Goal: Book appointment/travel/reservation

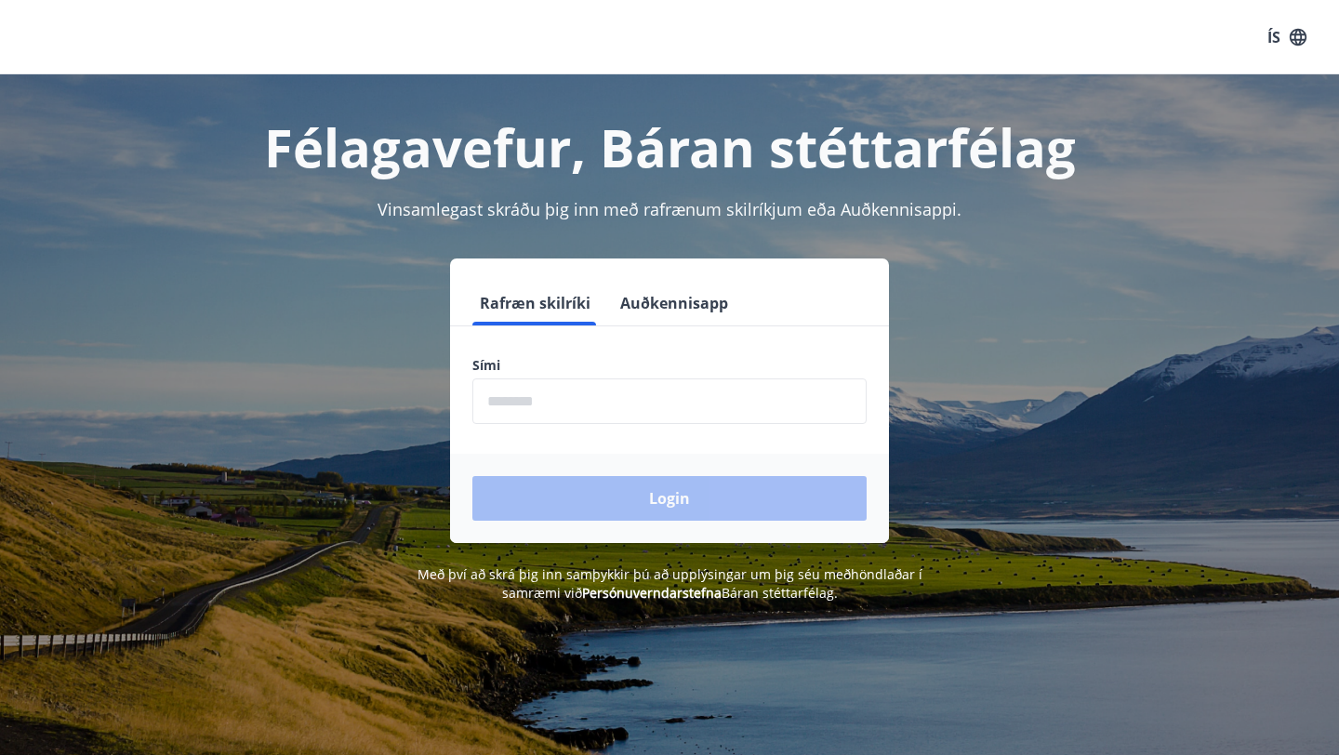
drag, startPoint x: 1086, startPoint y: 148, endPoint x: 1047, endPoint y: 210, distance: 73.5
click at [1047, 210] on div "Félagavefur, Báran stéttarfélag Vinsamlegast skráðu þig inn með rafrænum skilrí…" at bounding box center [669, 338] width 1339 height 528
click at [677, 393] on input "phone" at bounding box center [669, 401] width 394 height 46
type input "********"
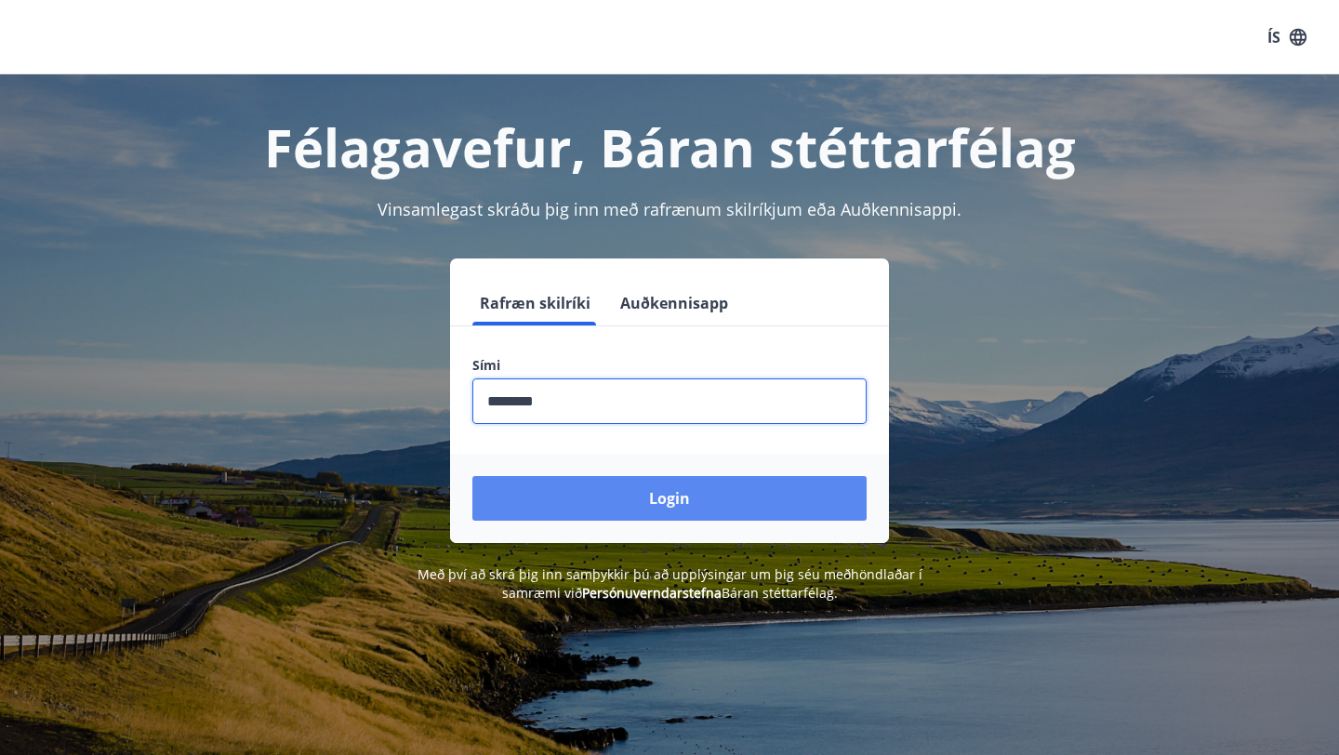
click at [623, 508] on button "Login" at bounding box center [669, 498] width 394 height 45
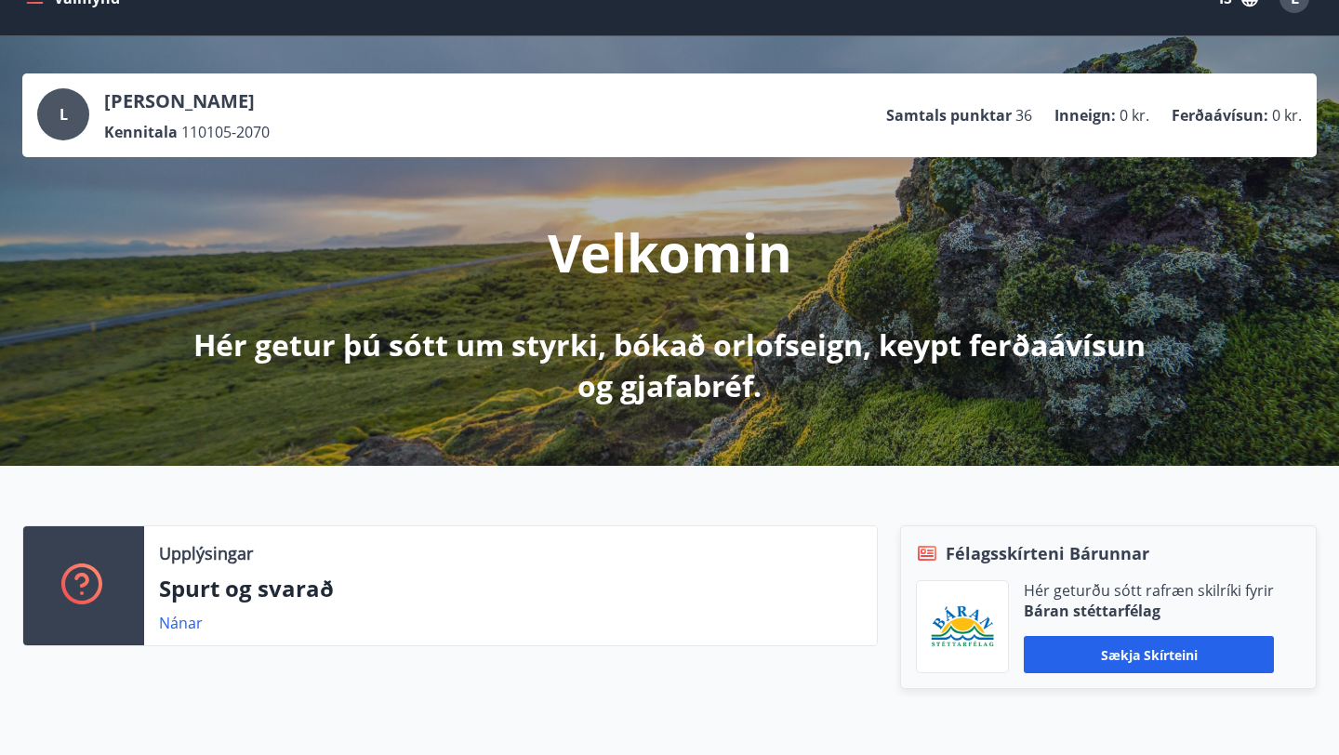
scroll to position [12, 0]
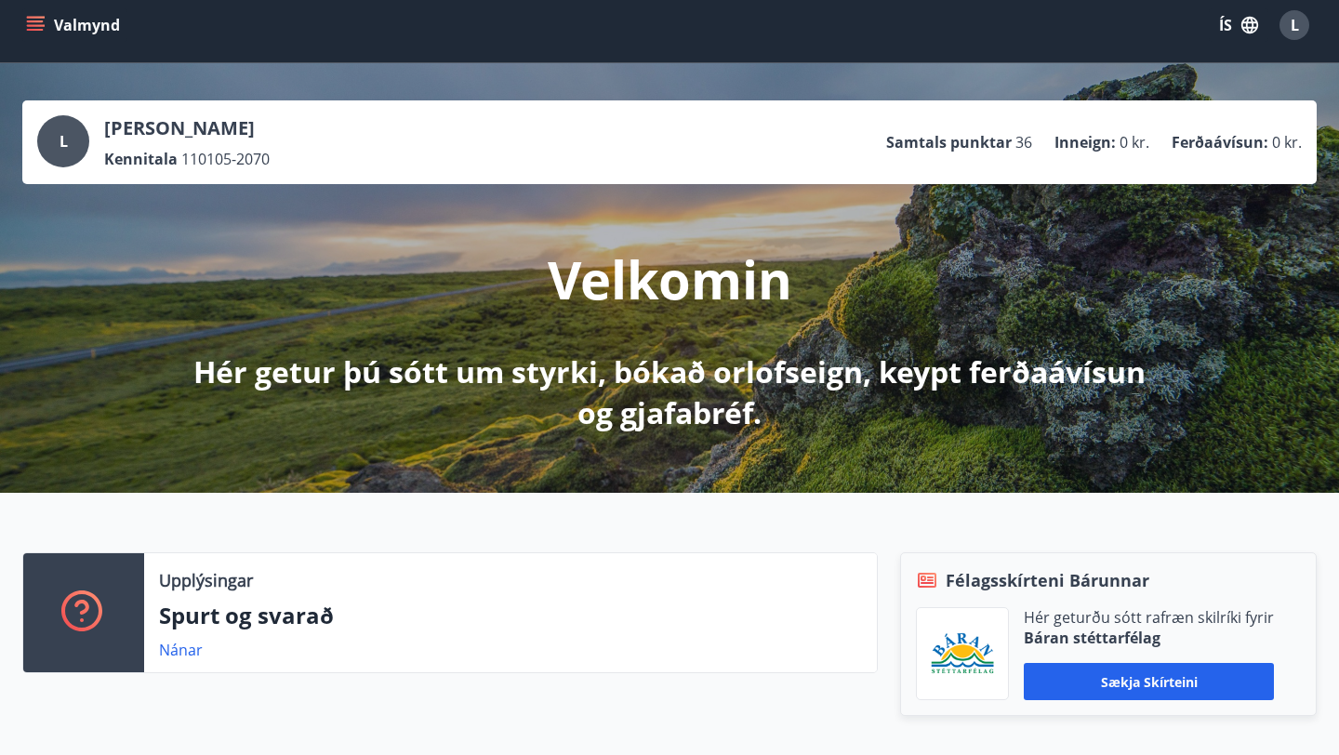
click at [35, 20] on icon "menu" at bounding box center [35, 21] width 17 height 2
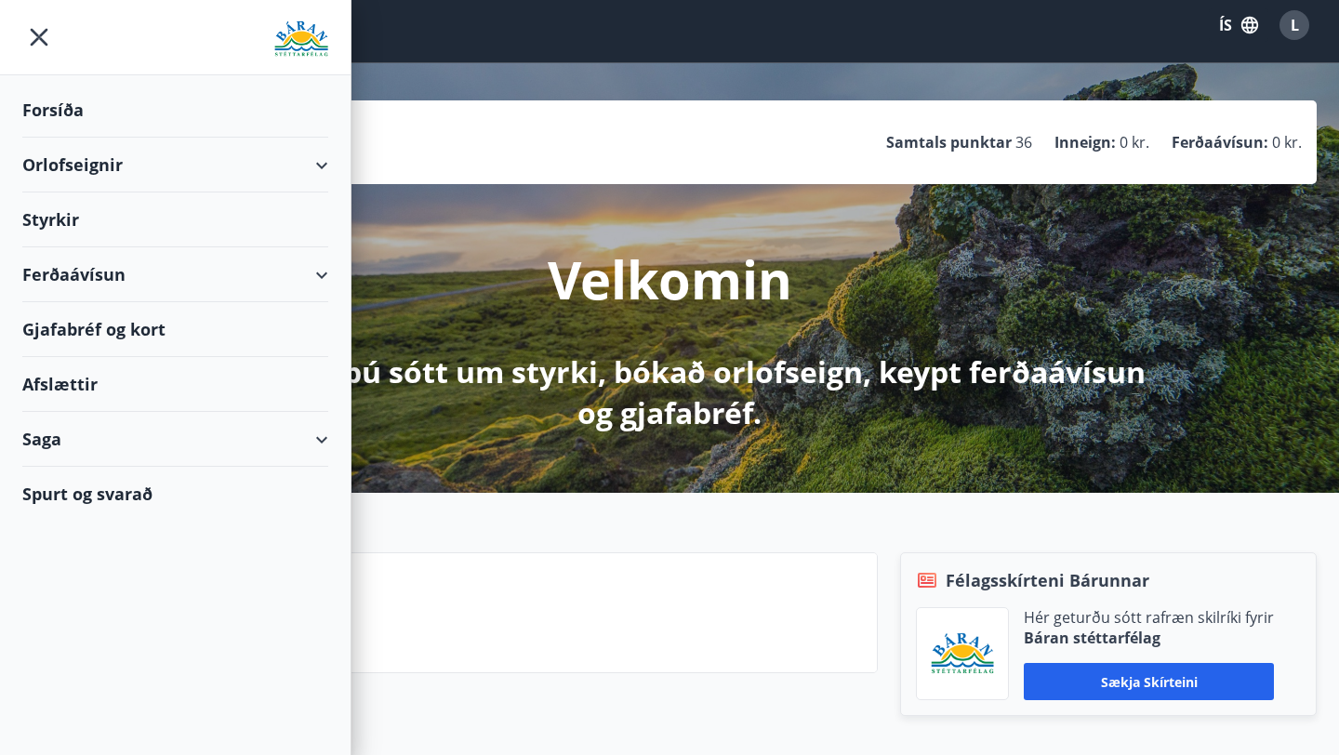
click at [124, 174] on div "Orlofseignir" at bounding box center [175, 165] width 306 height 55
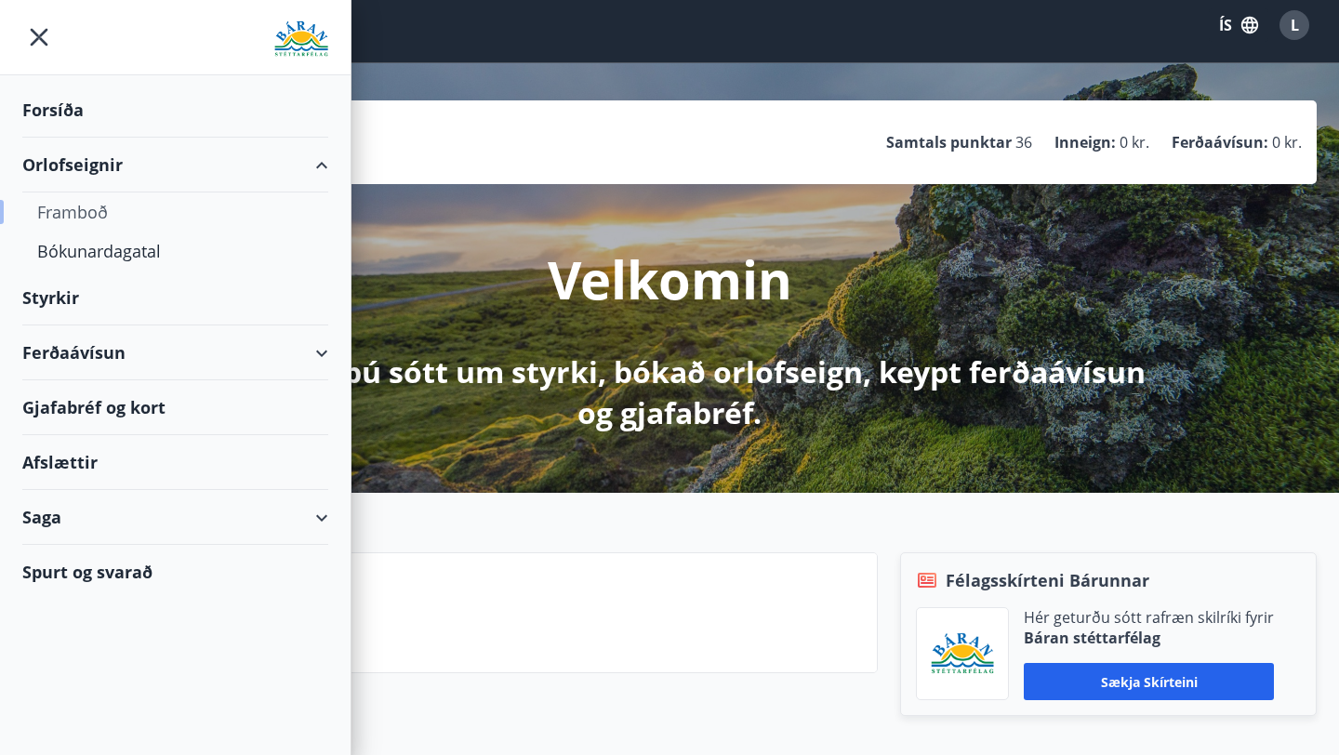
click at [126, 212] on div "Framboð" at bounding box center [175, 211] width 276 height 39
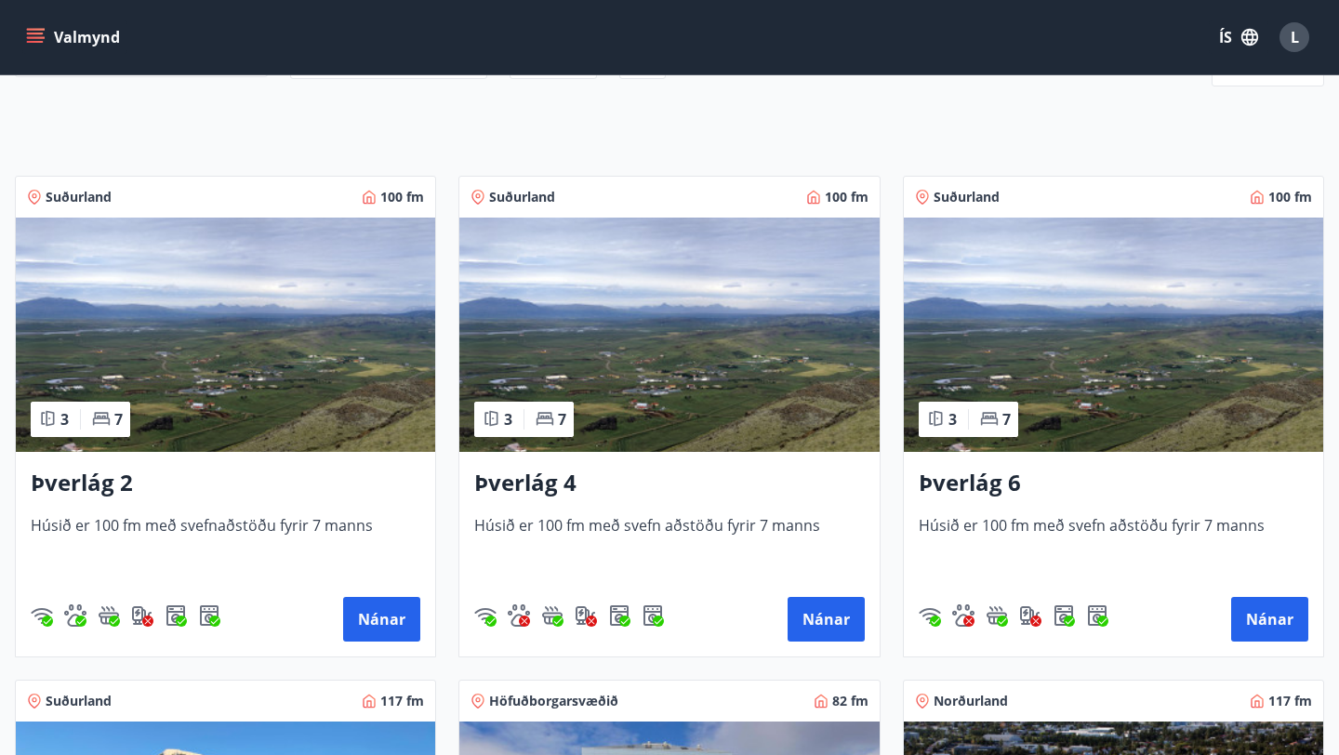
scroll to position [252, 0]
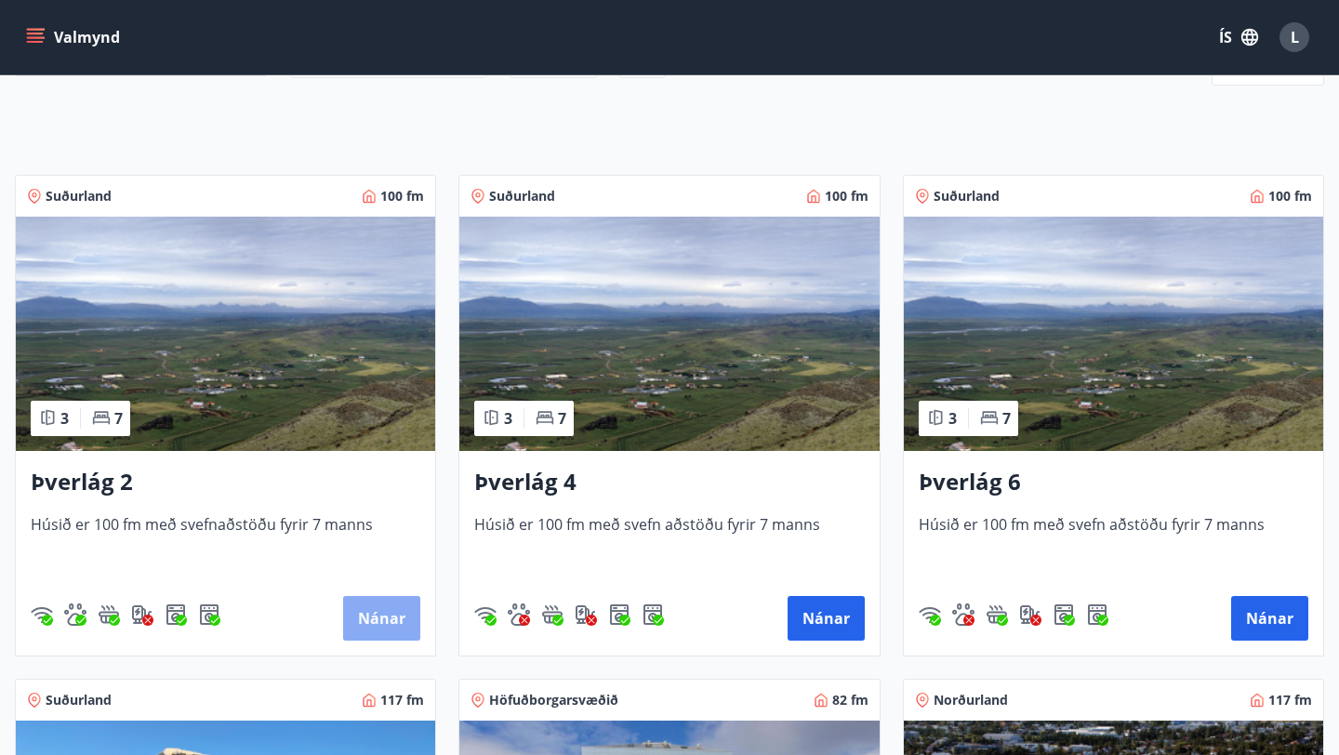
click at [383, 615] on button "Nánar" at bounding box center [381, 618] width 77 height 45
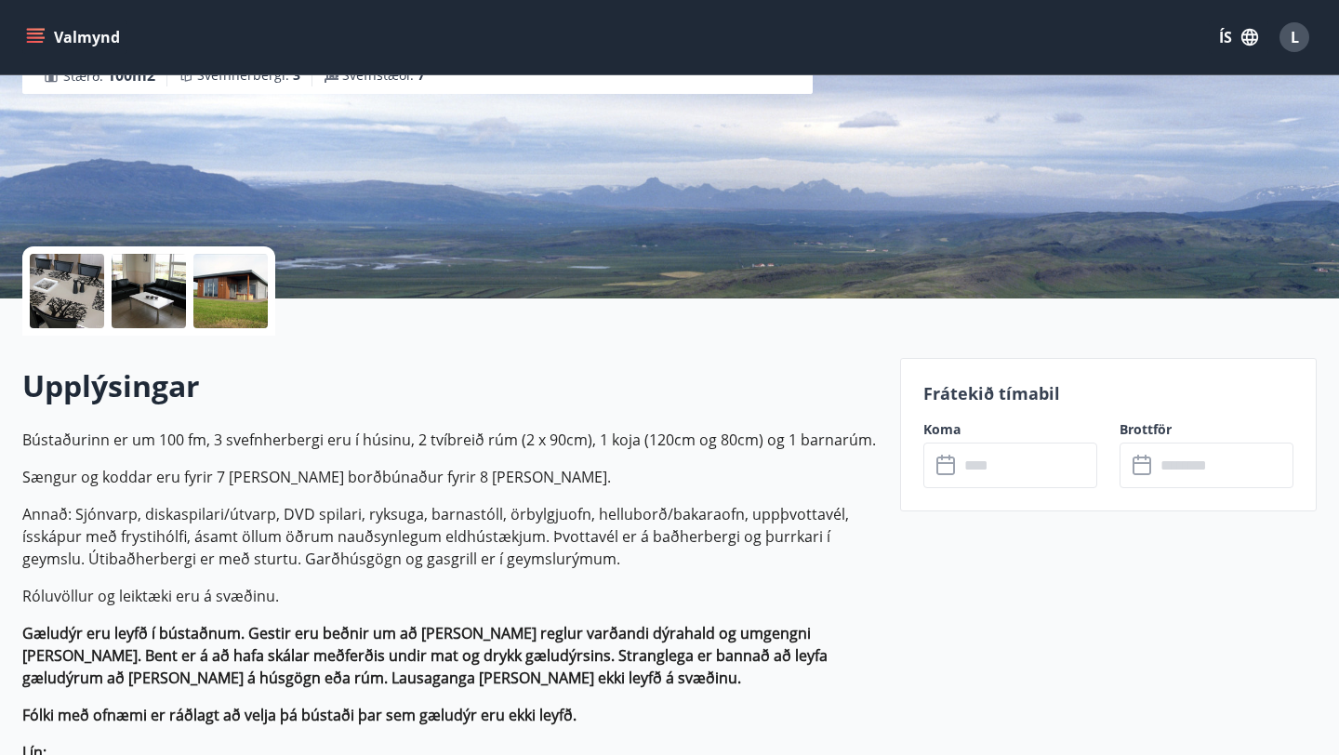
scroll to position [268, 0]
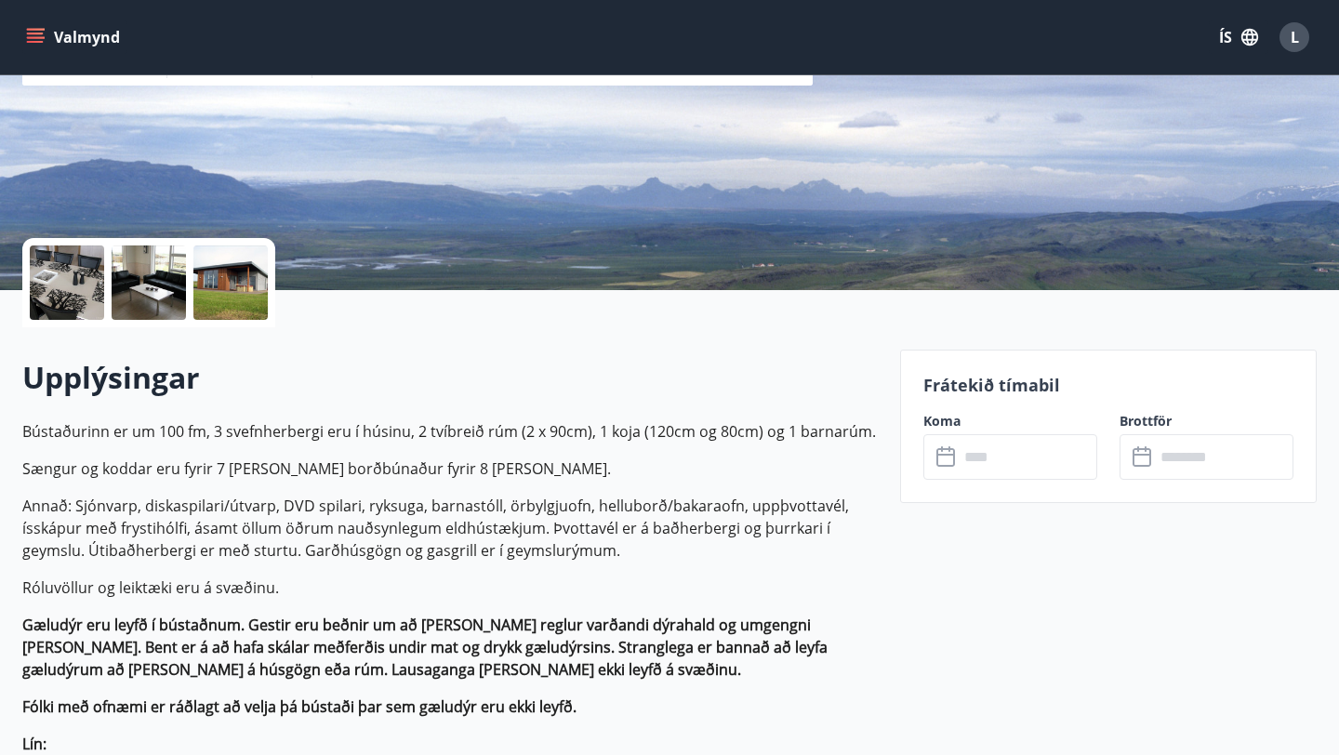
click at [1017, 457] on input "text" at bounding box center [1027, 457] width 139 height 46
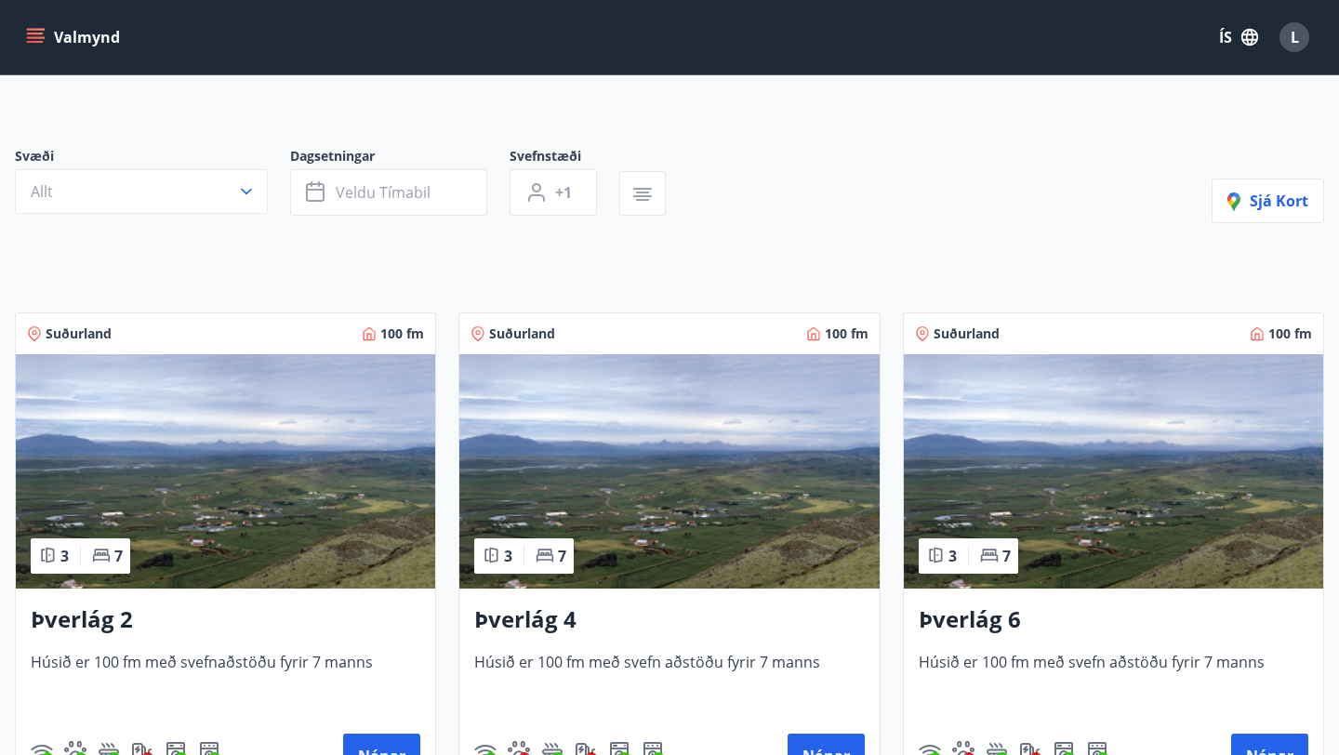
click at [591, 518] on img at bounding box center [668, 471] width 419 height 234
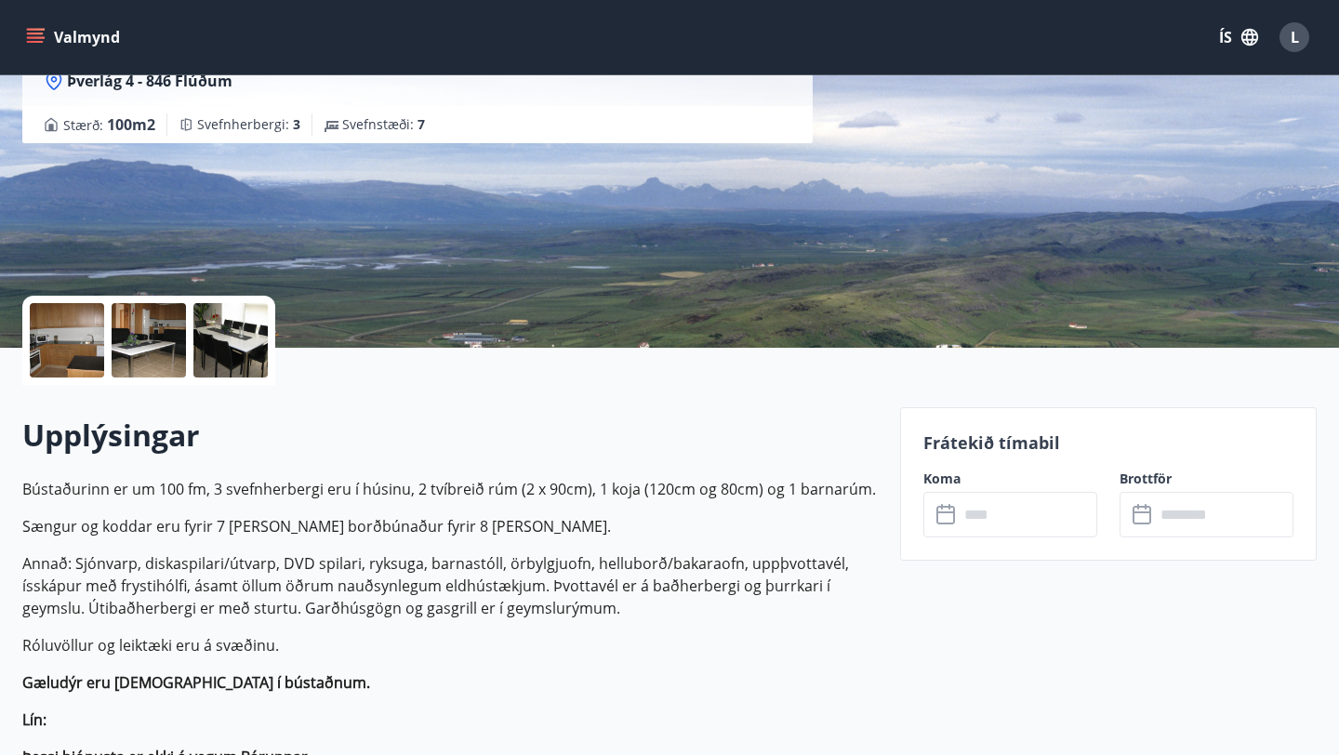
scroll to position [213, 0]
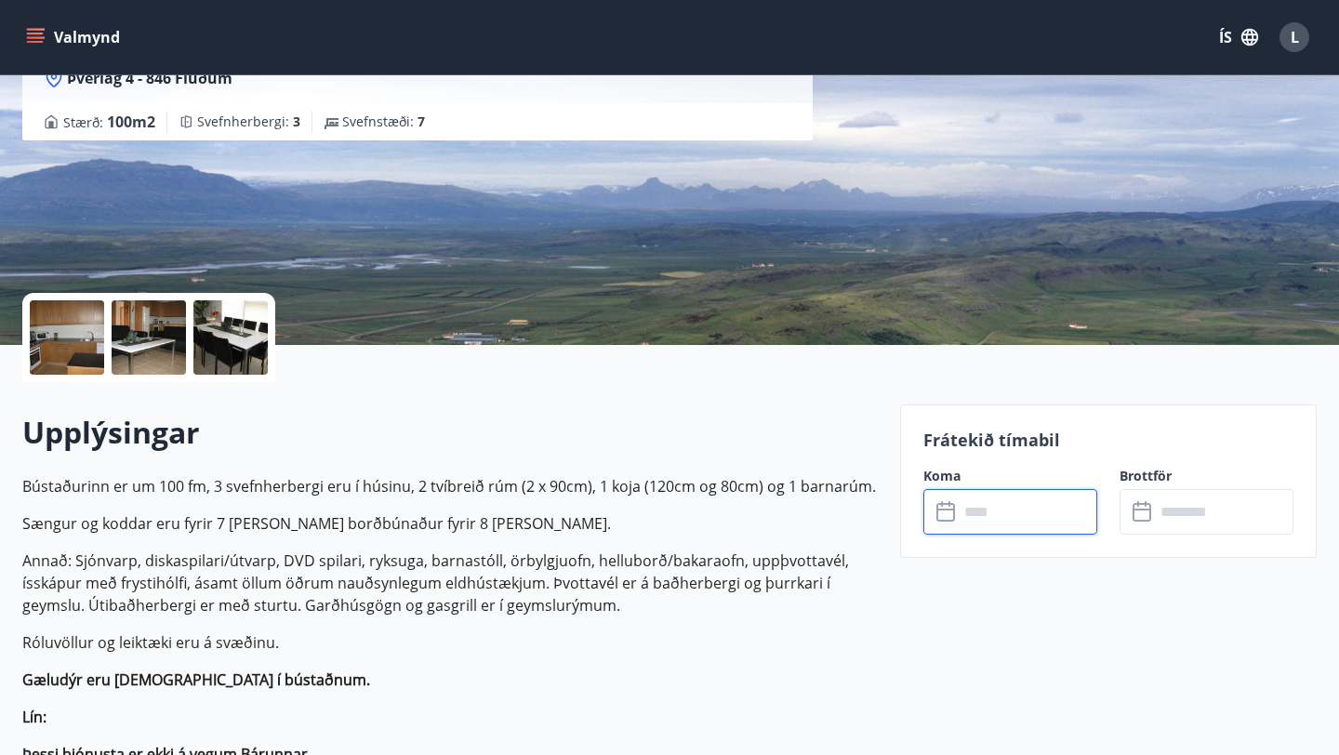
click at [1021, 504] on input "text" at bounding box center [1027, 512] width 139 height 46
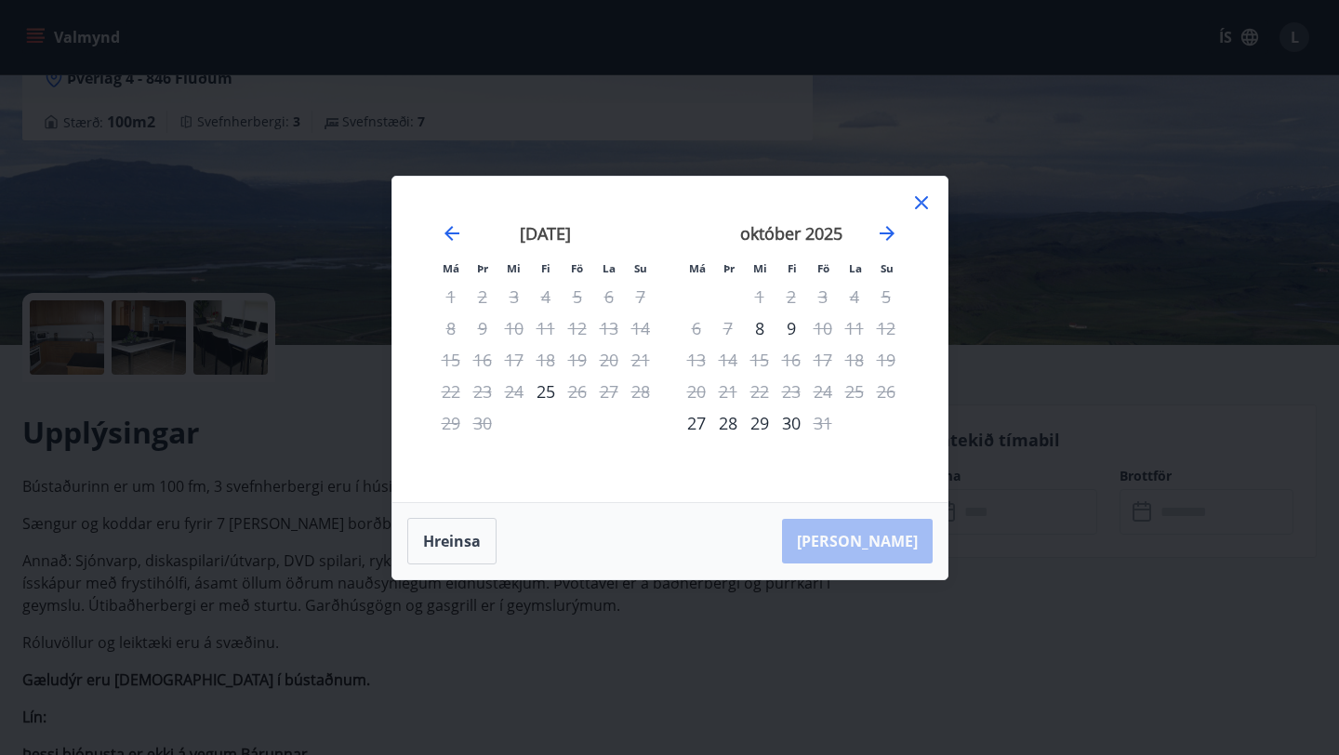
click at [915, 190] on div "Má Þr Mi Fi Fö La Su Má Þr Mi Fi Fö La Su [DATE] 1 2 3 4 5 6 7 8 9 10 11 12 13 …" at bounding box center [669, 339] width 555 height 325
click at [922, 207] on icon at bounding box center [921, 203] width 22 height 22
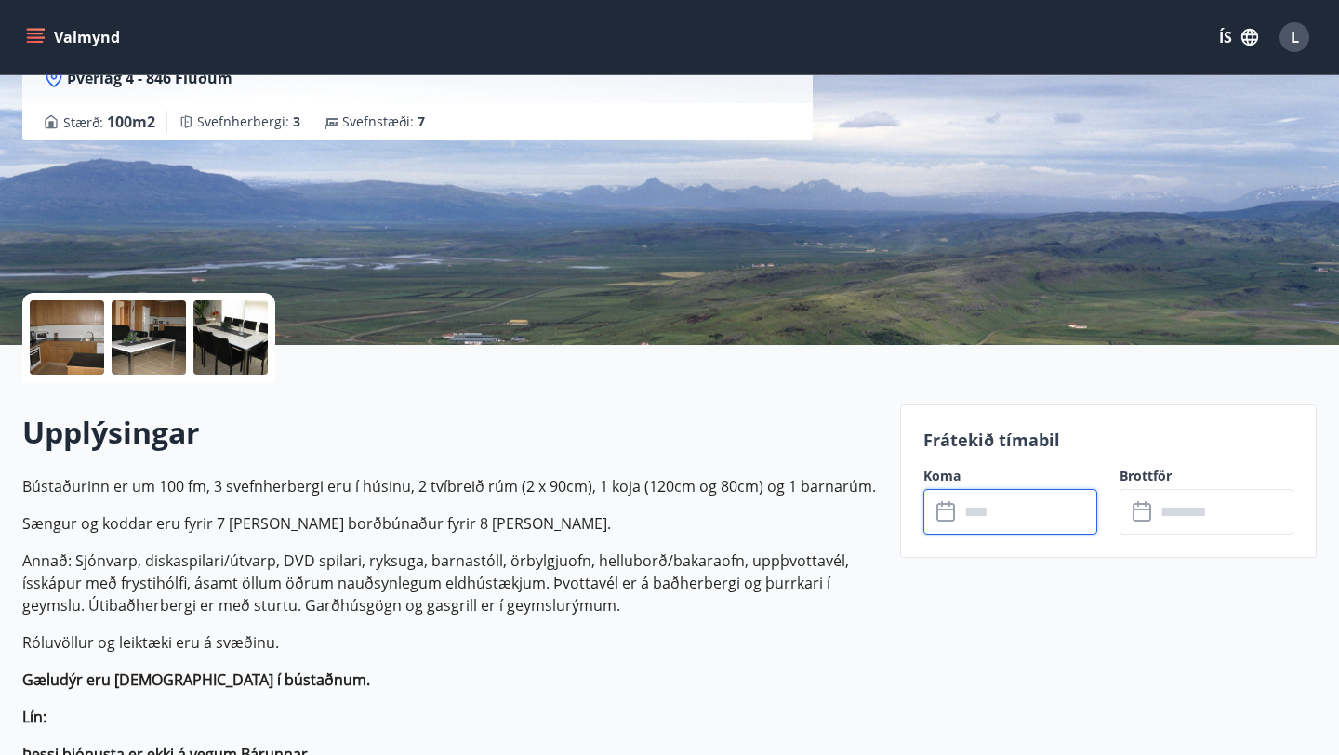
scroll to position [3, 0]
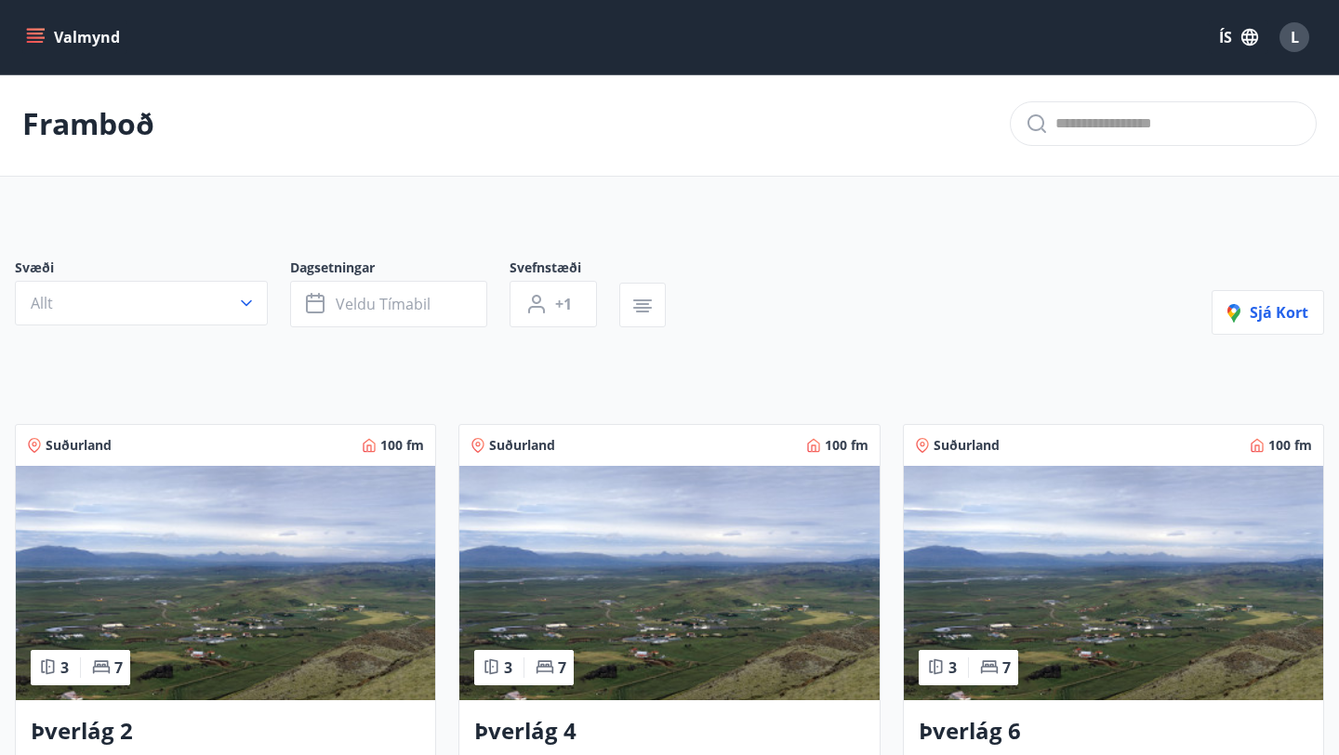
click at [1112, 689] on img at bounding box center [1113, 583] width 419 height 234
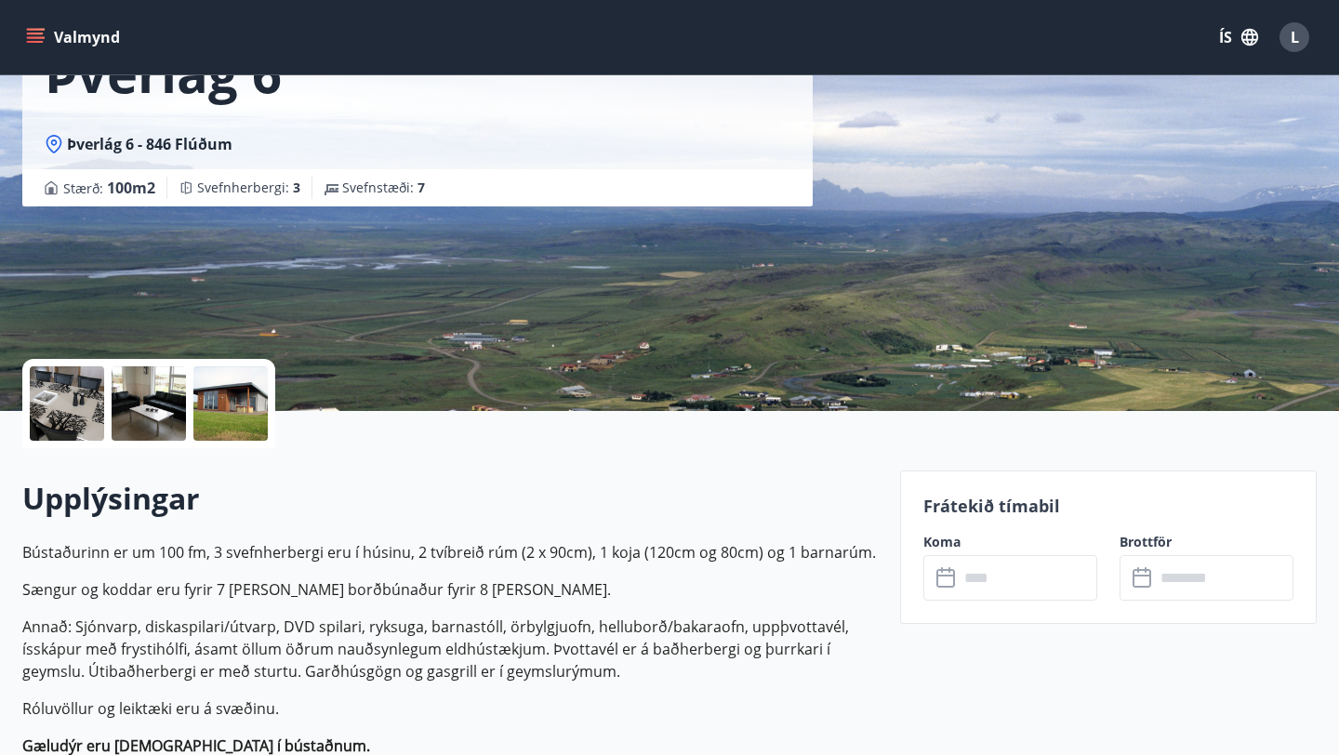
scroll to position [197, 0]
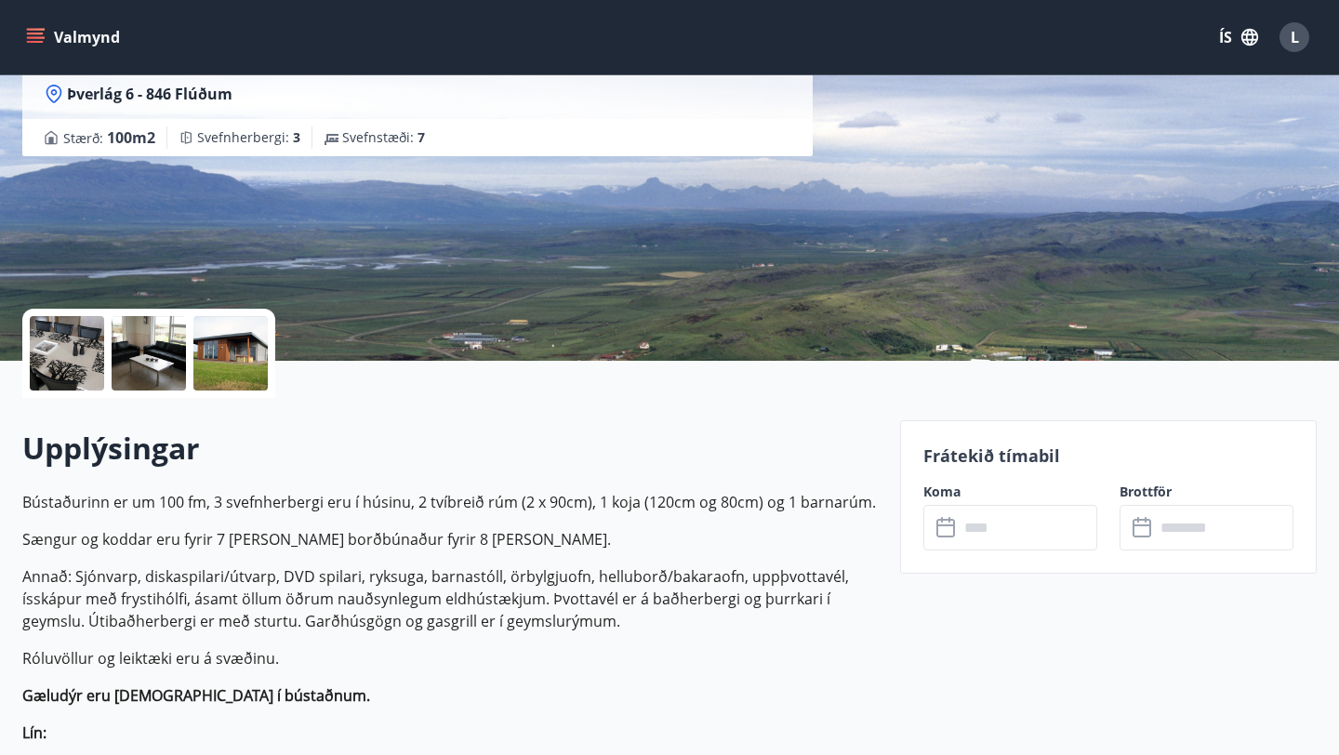
click at [990, 518] on input "text" at bounding box center [1027, 528] width 139 height 46
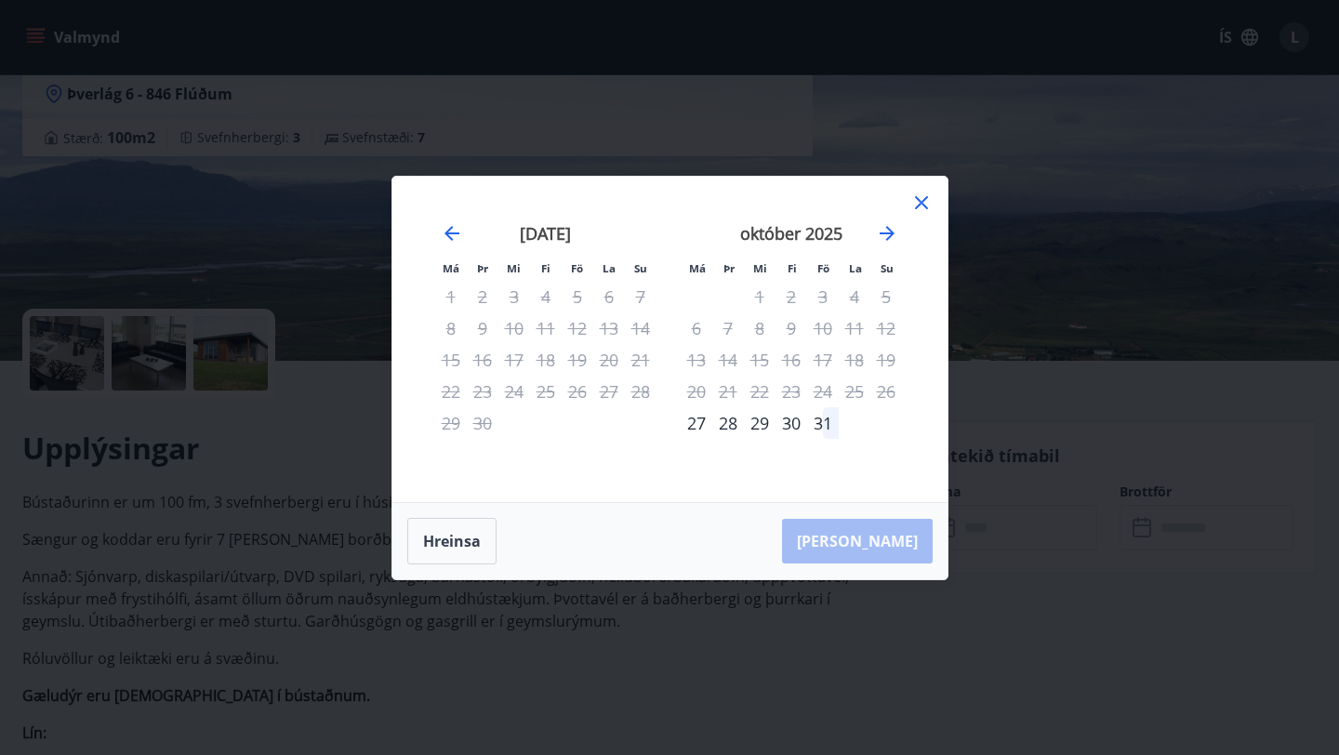
click at [923, 197] on icon at bounding box center [921, 203] width 22 height 22
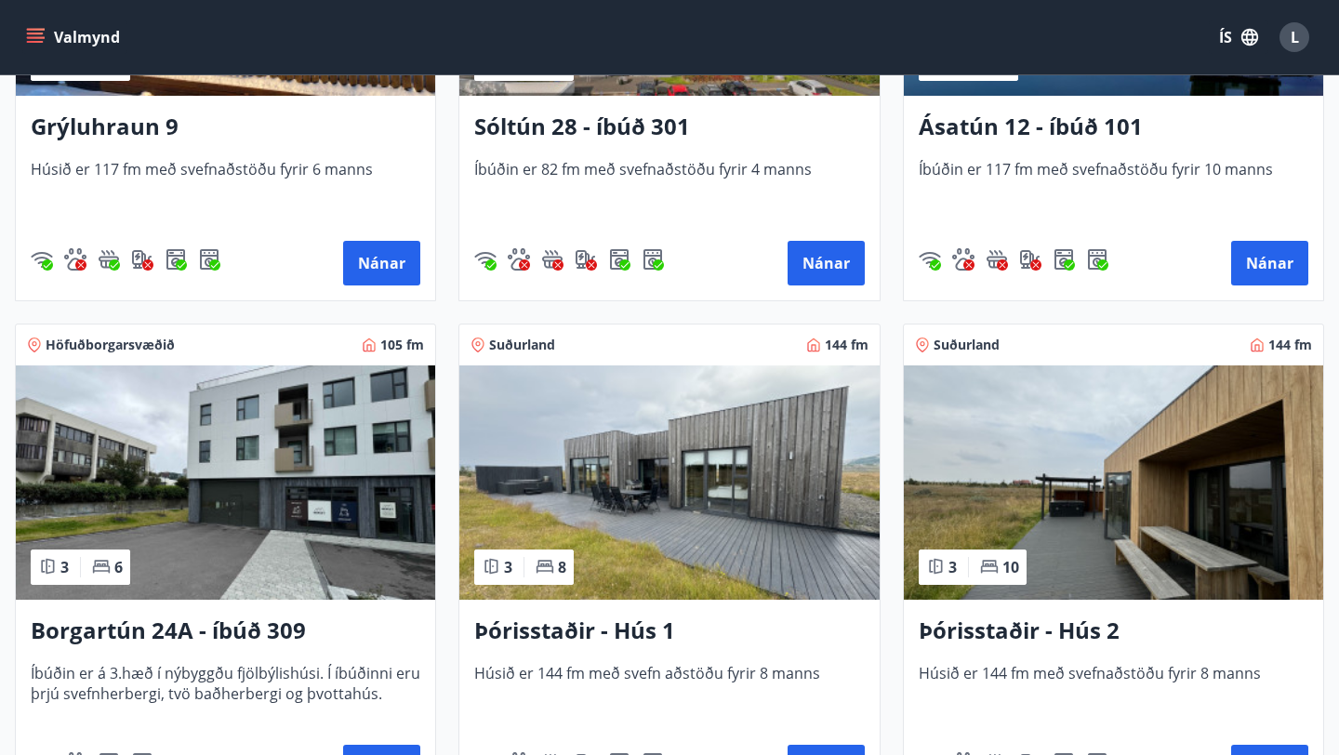
scroll to position [1110, 0]
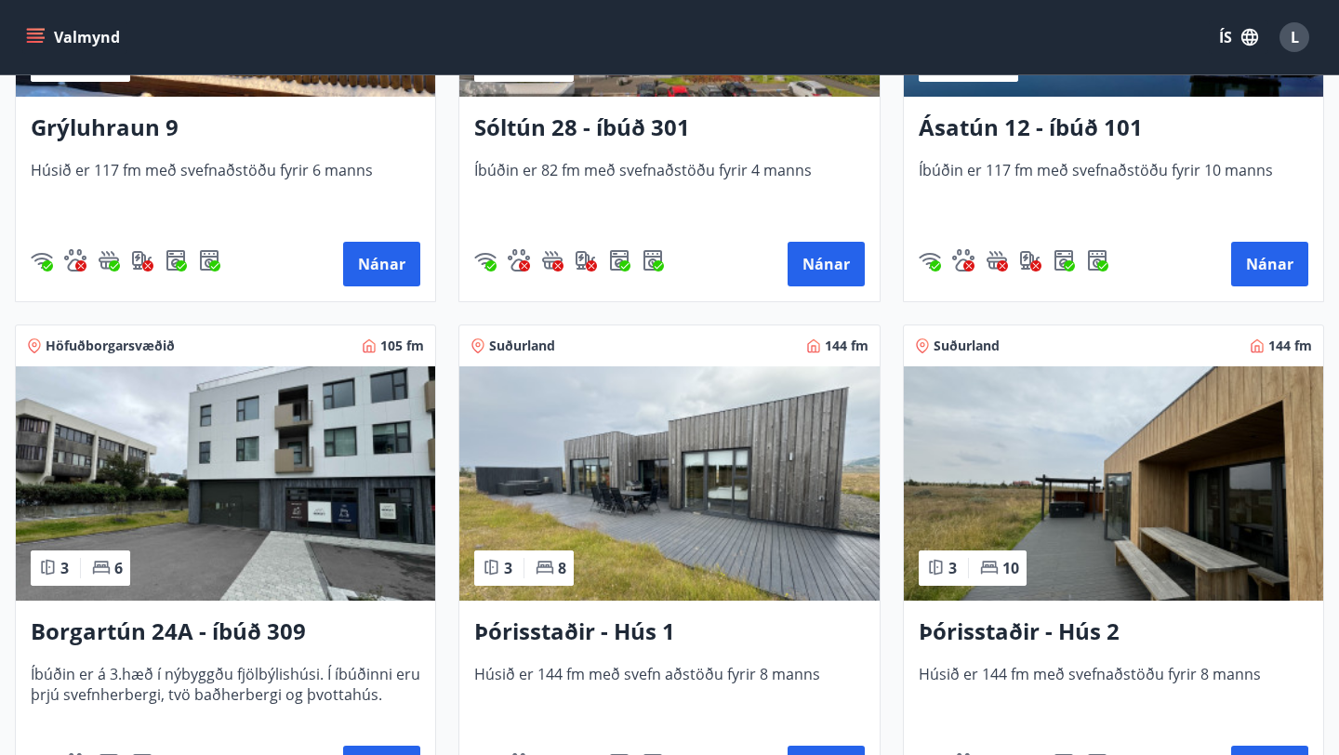
click at [695, 510] on img at bounding box center [668, 483] width 419 height 234
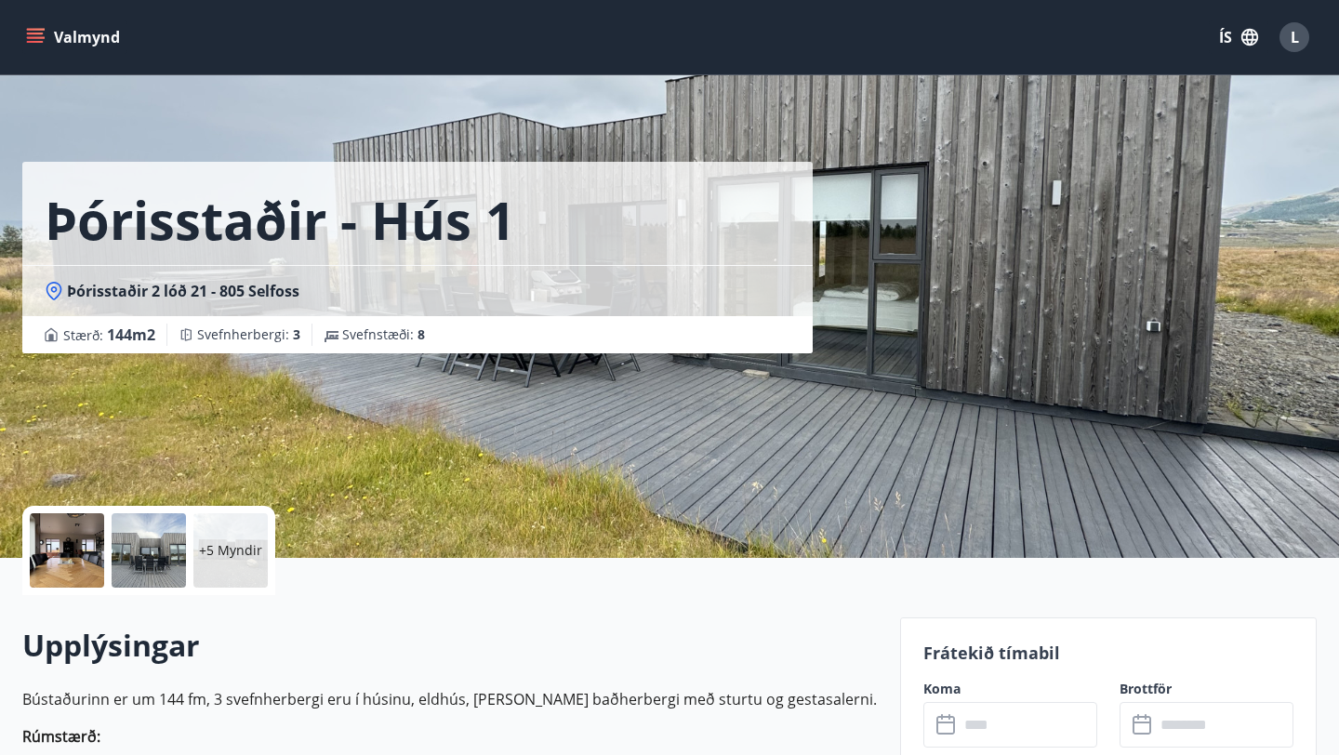
click at [1030, 743] on input "text" at bounding box center [1027, 725] width 139 height 46
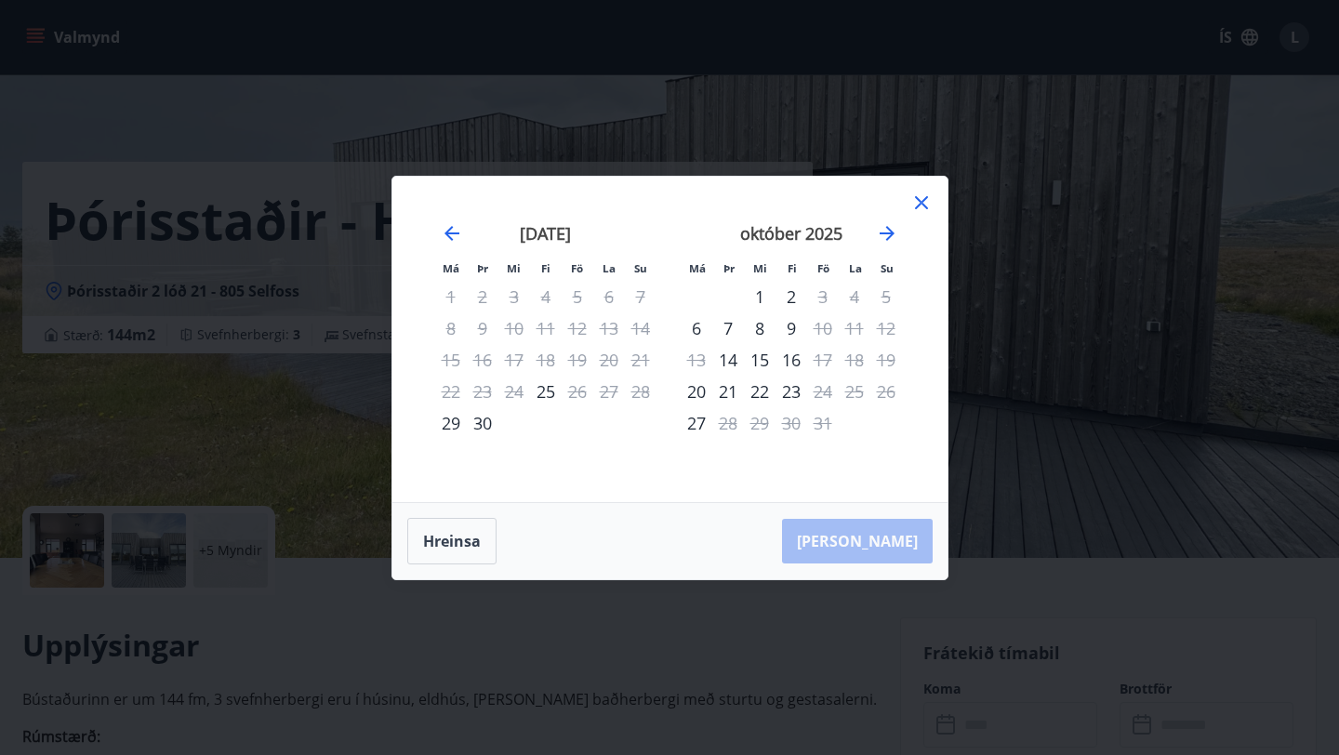
click at [923, 207] on icon at bounding box center [921, 203] width 22 height 22
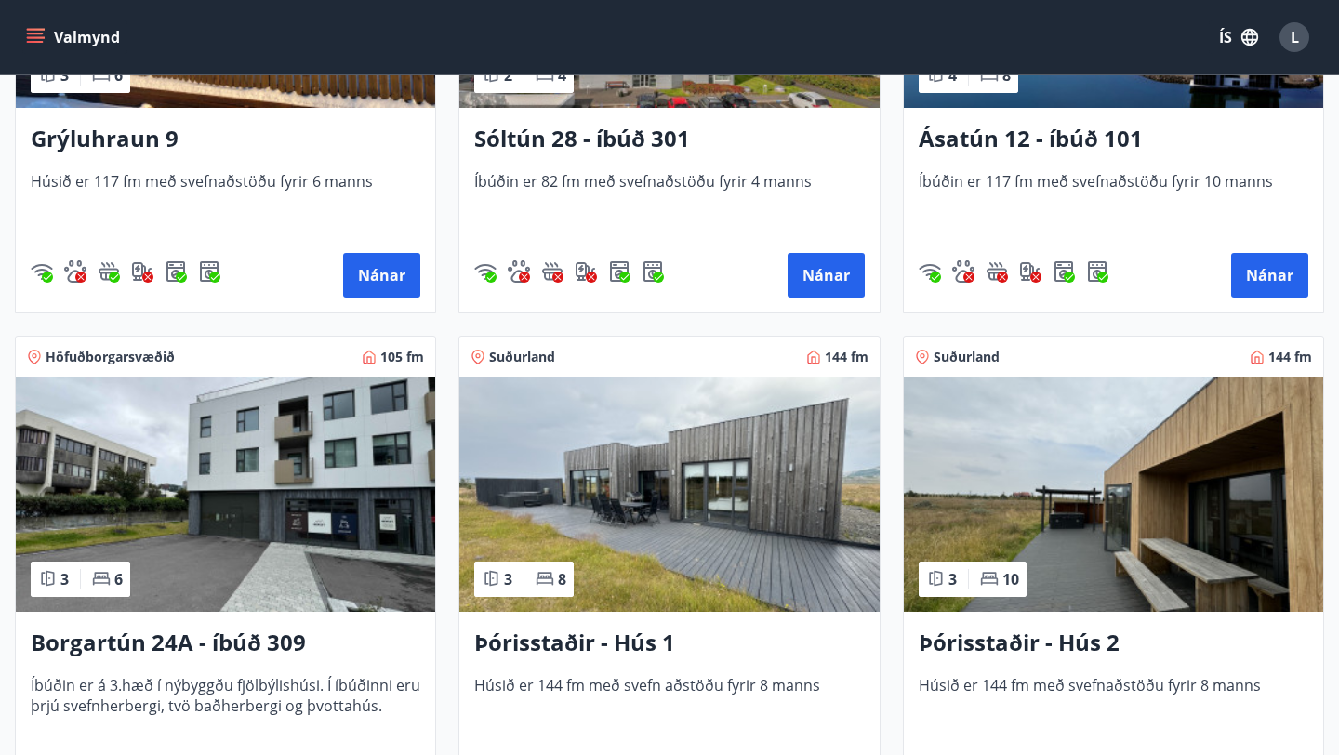
click at [1116, 476] on img at bounding box center [1113, 494] width 419 height 234
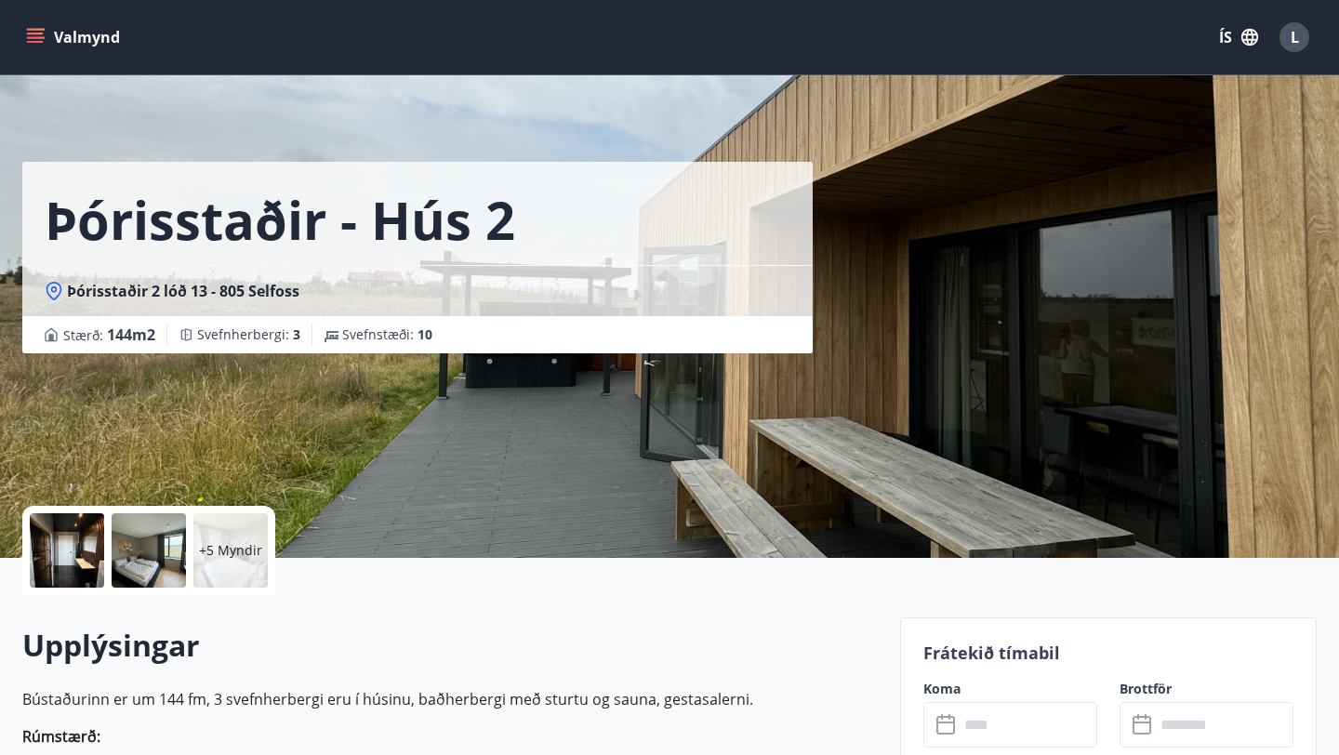
click at [986, 724] on input "text" at bounding box center [1027, 725] width 139 height 46
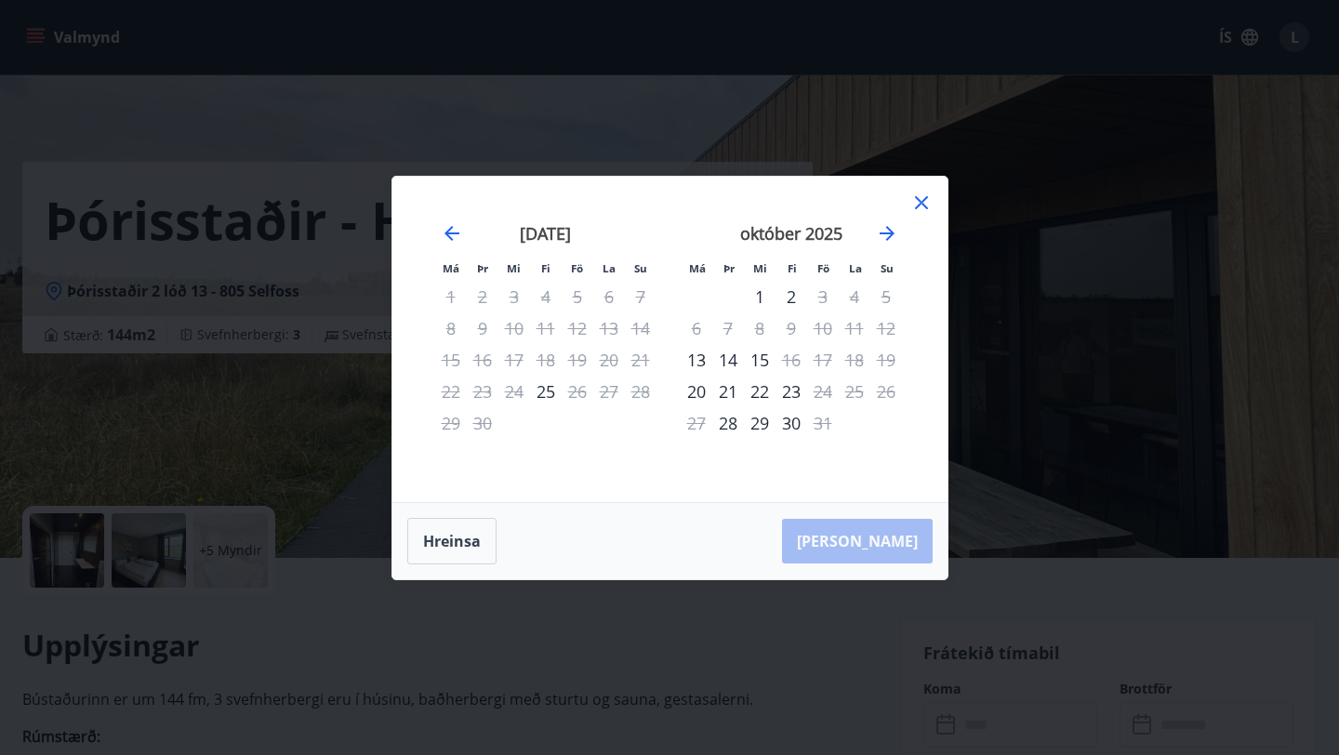
click at [921, 198] on icon at bounding box center [921, 203] width 22 height 22
